Goal: Information Seeking & Learning: Learn about a topic

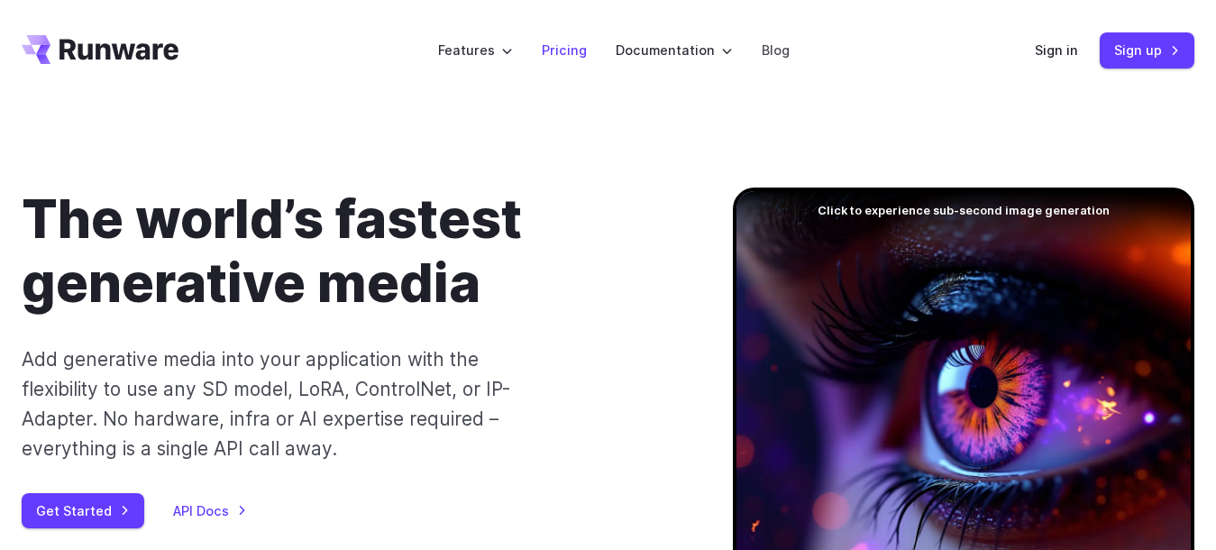
click at [561, 47] on link "Pricing" at bounding box center [564, 50] width 45 height 21
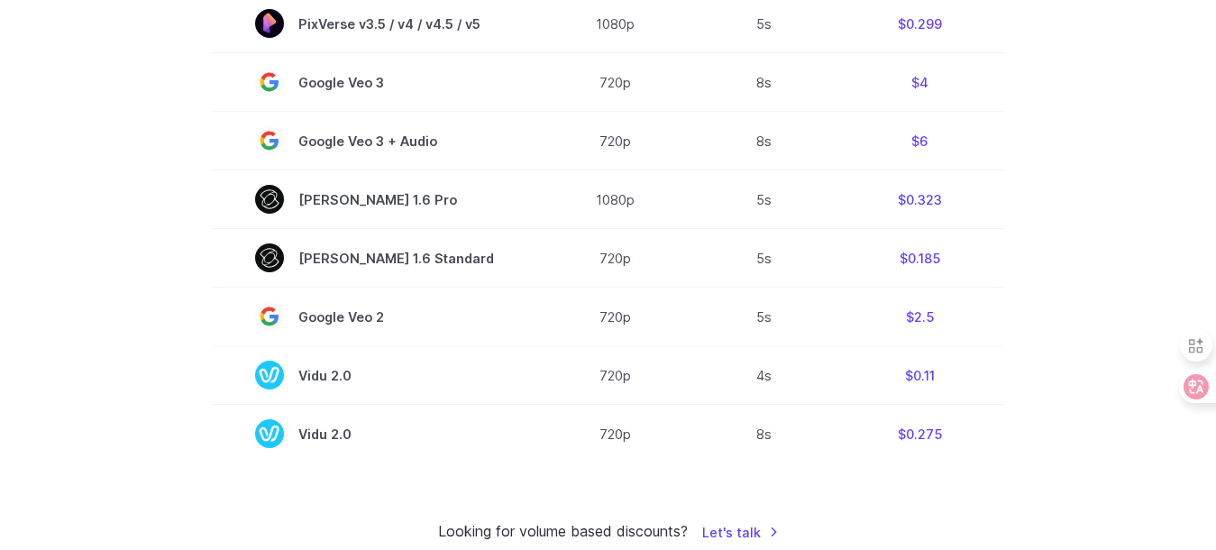
scroll to position [1352, 0]
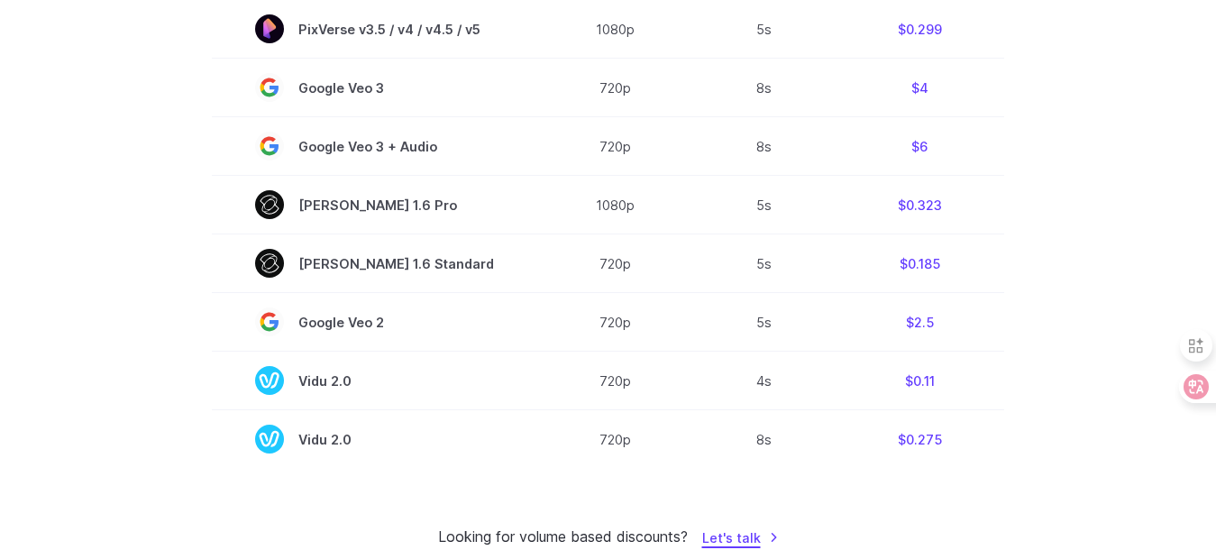
click at [736, 527] on link "Let's talk" at bounding box center [740, 537] width 77 height 21
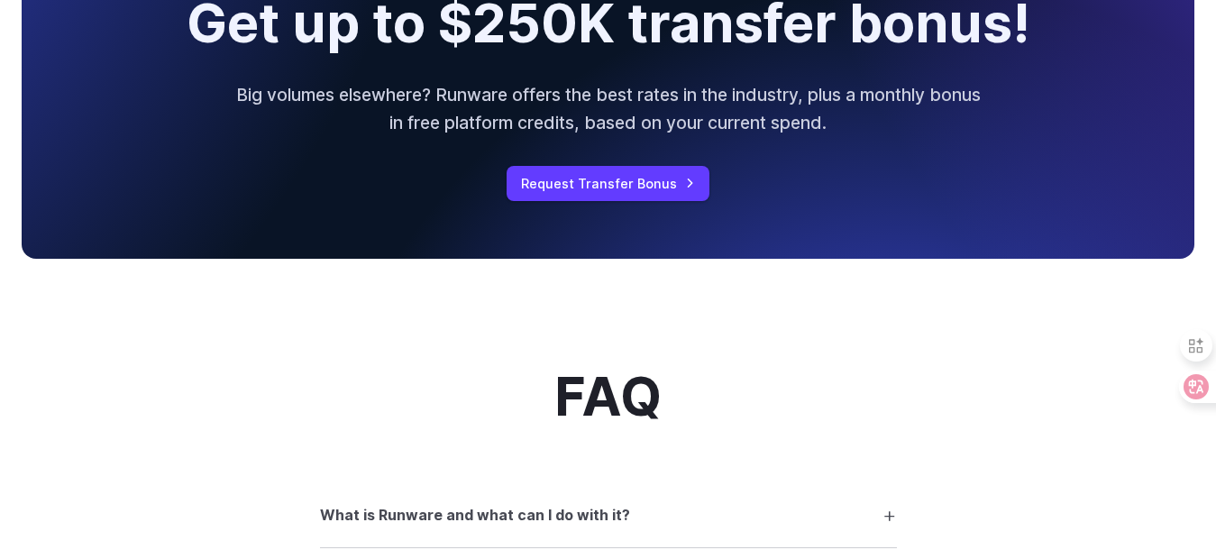
scroll to position [1983, 0]
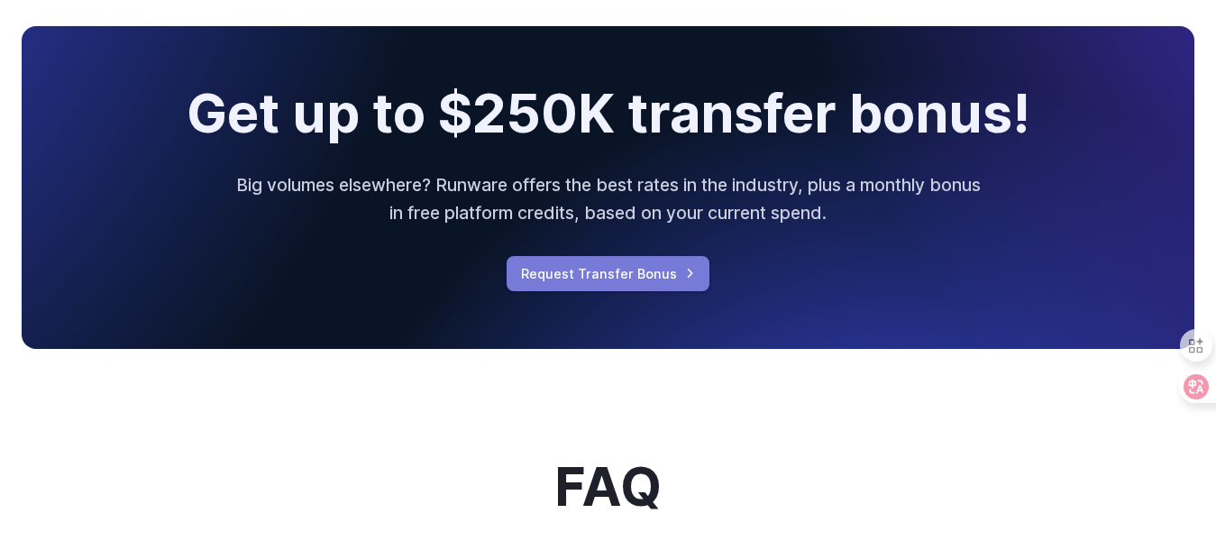
click at [679, 291] on link "Request Transfer Bonus" at bounding box center [608, 273] width 203 height 35
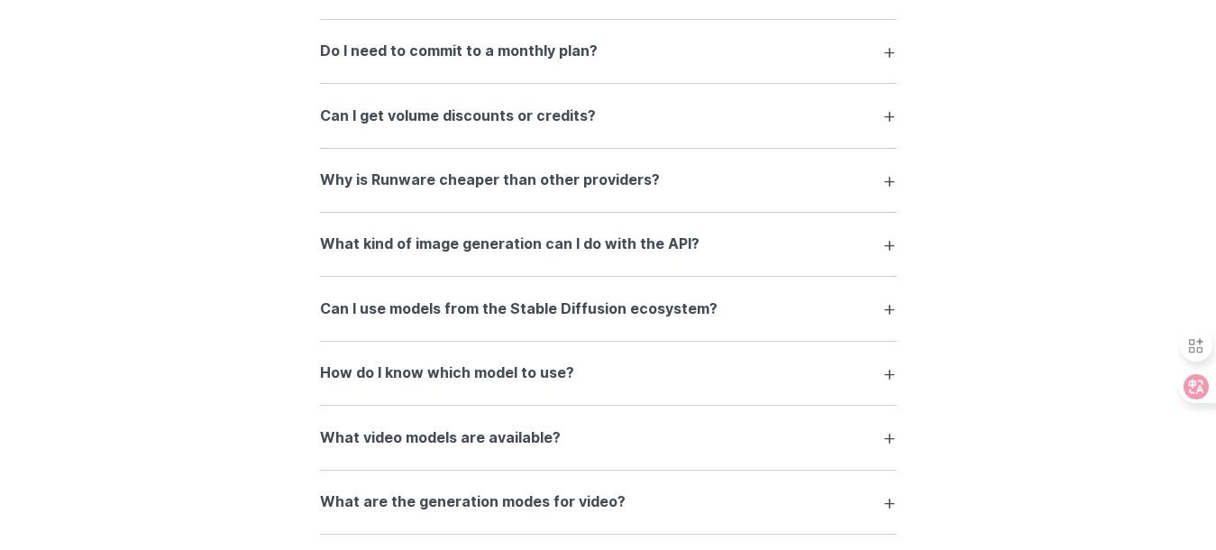
click at [871, 133] on summary "Can I get volume discounts or credits?" at bounding box center [608, 115] width 577 height 34
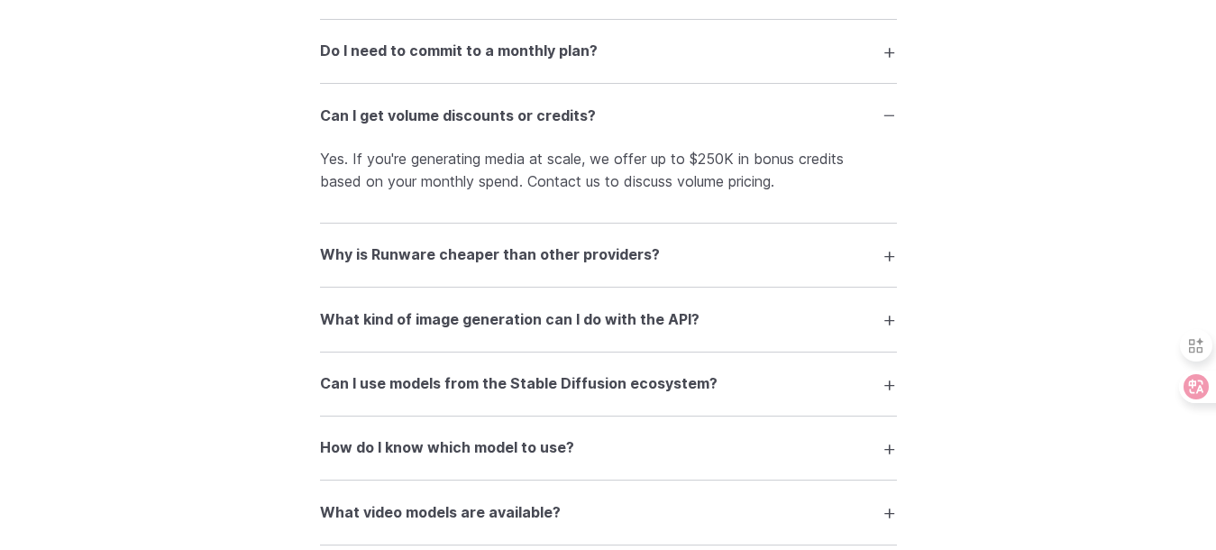
click at [890, 69] on summary "Do I need to commit to a monthly plan?" at bounding box center [608, 51] width 577 height 34
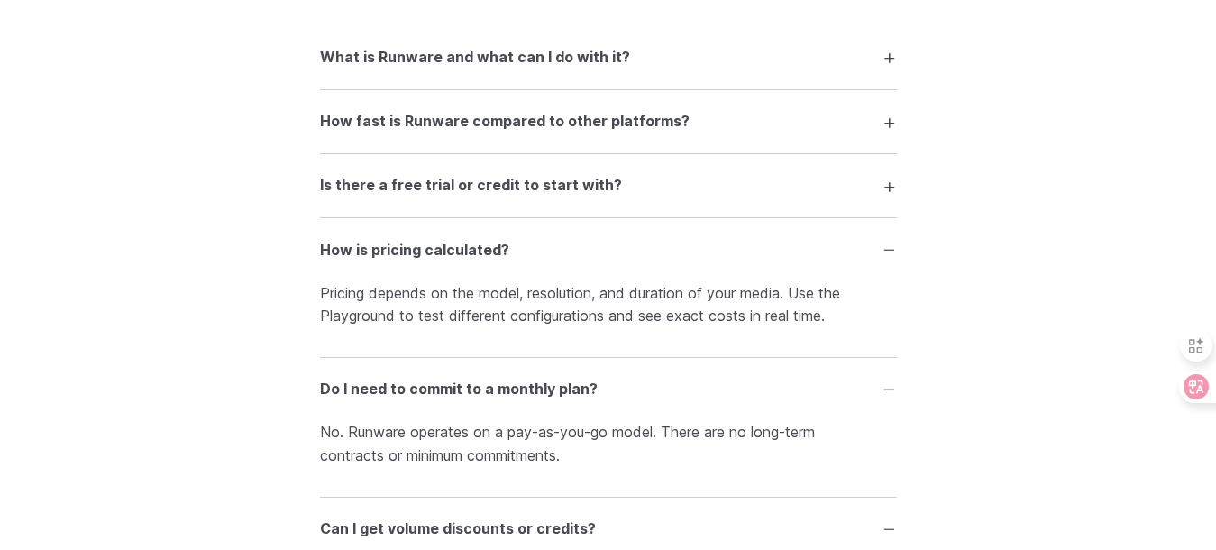
scroll to position [2509, 0]
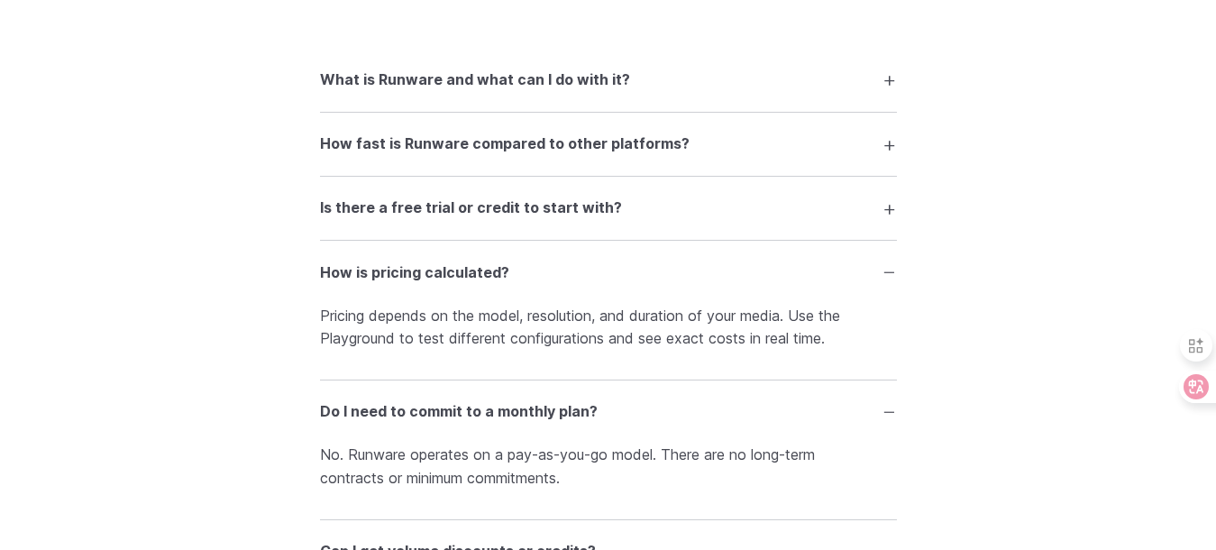
click at [879, 225] on summary "Is there a free trial or credit to start with?" at bounding box center [608, 208] width 577 height 34
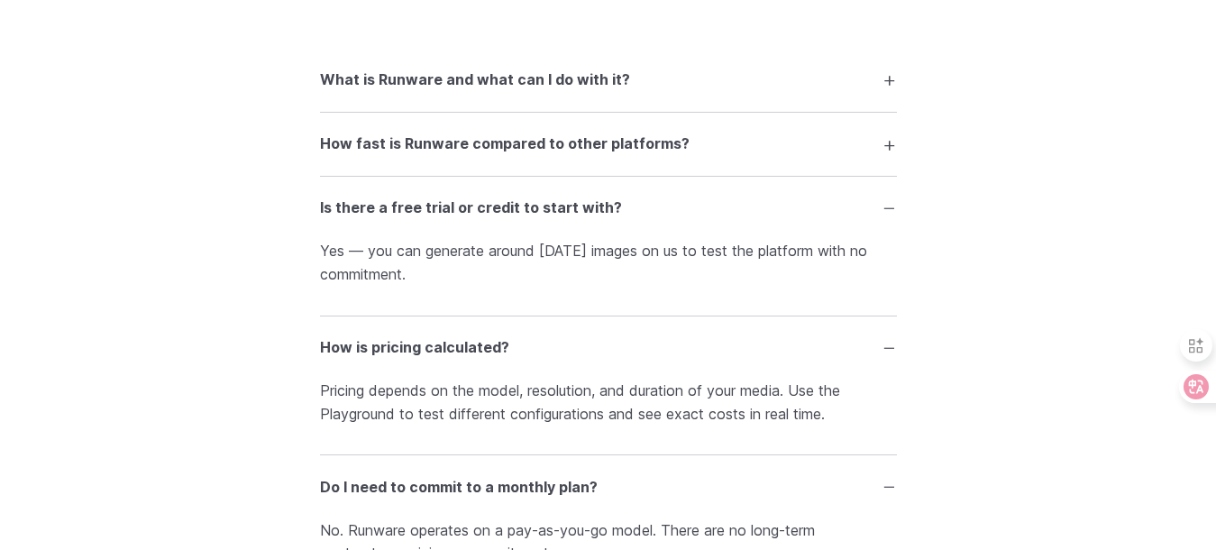
click at [882, 161] on summary "How fast is Runware compared to other platforms?" at bounding box center [608, 144] width 577 height 34
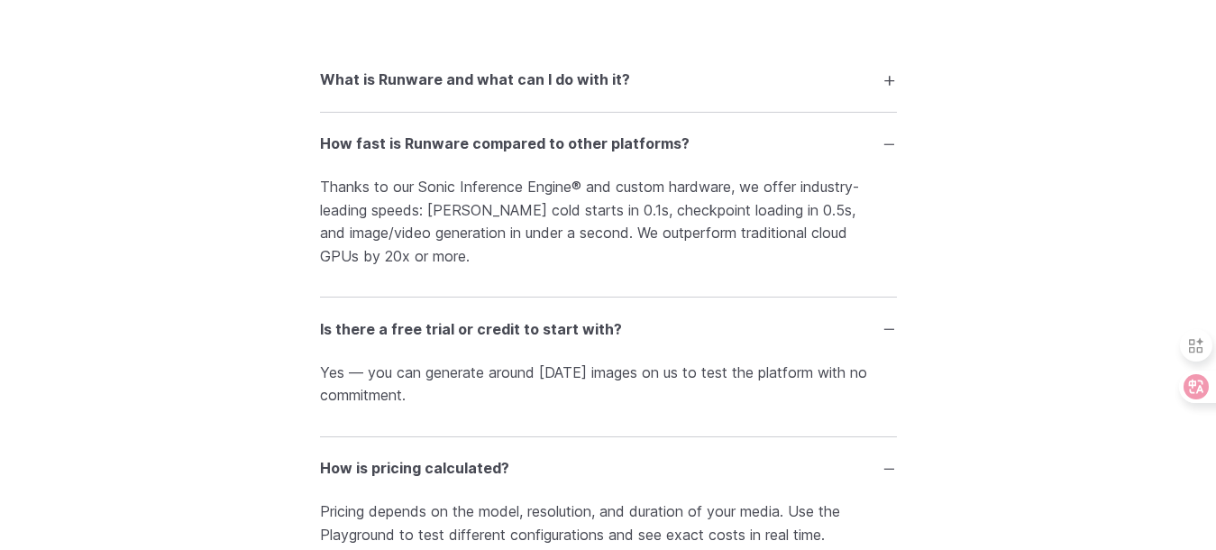
click at [879, 96] on summary "What is Runware and what can I do with it?" at bounding box center [608, 79] width 577 height 34
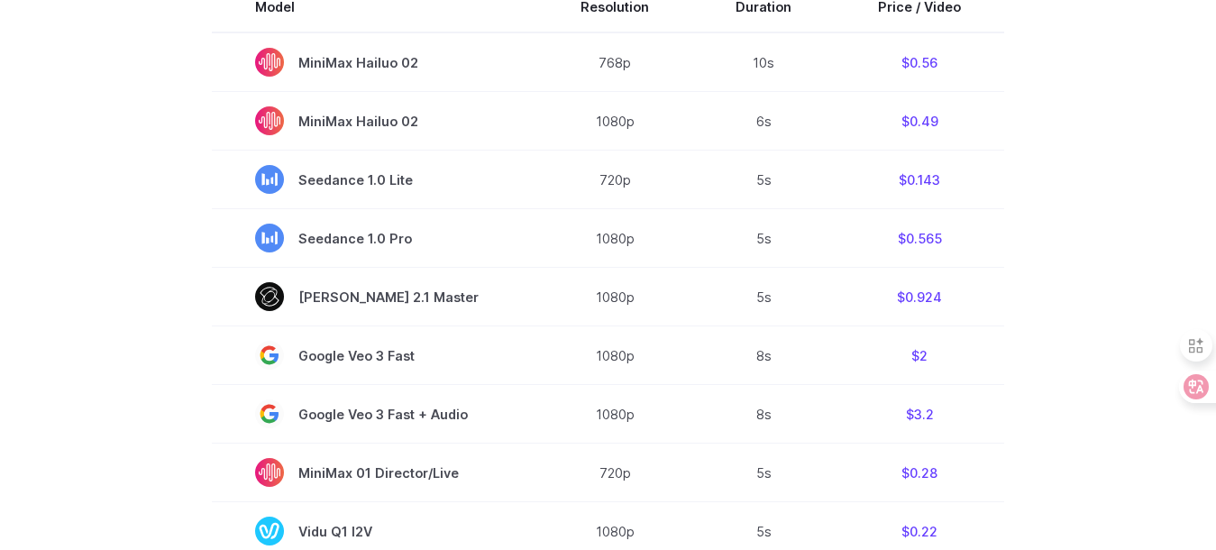
scroll to position [526, 0]
